Goal: Find specific page/section: Find specific page/section

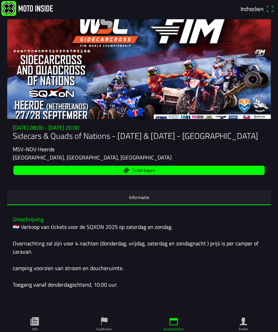
click at [144, 201] on ion-label "Informatie" at bounding box center [139, 197] width 20 height 8
click at [143, 201] on ion-label "Informatie" at bounding box center [139, 197] width 20 height 8
click at [140, 201] on ion-label "Informatie" at bounding box center [139, 197] width 20 height 8
click at [142, 201] on ion-label "Informatie" at bounding box center [139, 197] width 20 height 8
click at [144, 201] on ion-label "Informatie" at bounding box center [139, 197] width 20 height 8
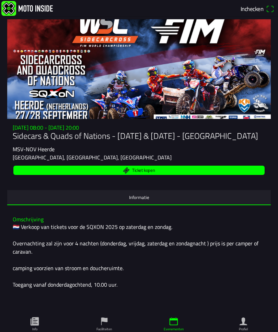
click at [145, 201] on ion-label "Informatie" at bounding box center [139, 197] width 20 height 8
click at [143, 201] on ion-label "Informatie" at bounding box center [139, 197] width 20 height 8
click at [259, 12] on span "Inchecken" at bounding box center [252, 8] width 23 height 9
click at [35, 327] on ion-label "Info" at bounding box center [34, 328] width 5 height 5
click at [144, 201] on ion-label "Informatie" at bounding box center [139, 197] width 20 height 8
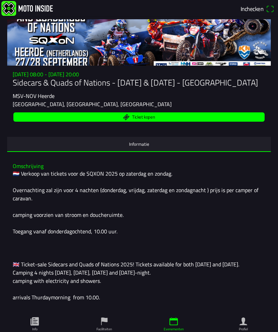
scroll to position [55, 0]
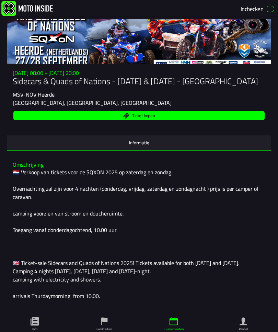
click at [256, 150] on button "Informatie" at bounding box center [139, 142] width 264 height 14
